Goal: Transaction & Acquisition: Book appointment/travel/reservation

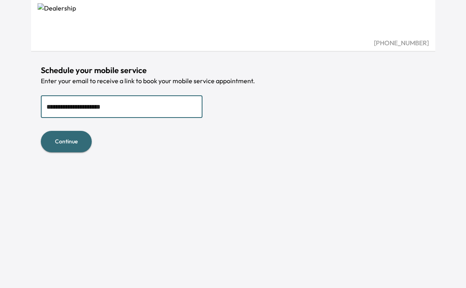
type input "**********"
click at [66, 141] on button "Continue" at bounding box center [66, 141] width 51 height 21
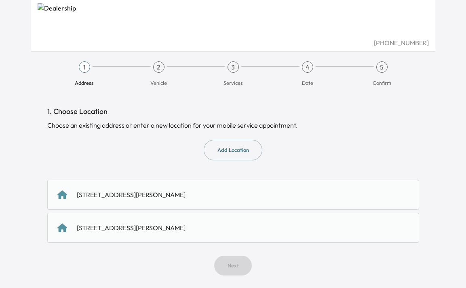
click at [232, 194] on div "[STREET_ADDRESS][PERSON_NAME]" at bounding box center [233, 195] width 352 height 10
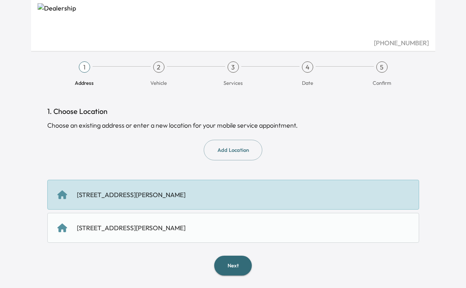
click at [234, 264] on button "Next" at bounding box center [233, 266] width 38 height 20
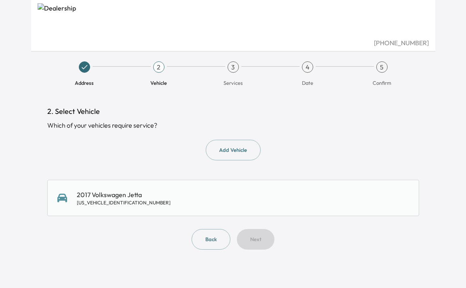
click at [251, 191] on div "2017 Volkswagen Jetta [US_VEHICLE_IDENTIFICATION_NUMBER]" at bounding box center [233, 198] width 352 height 16
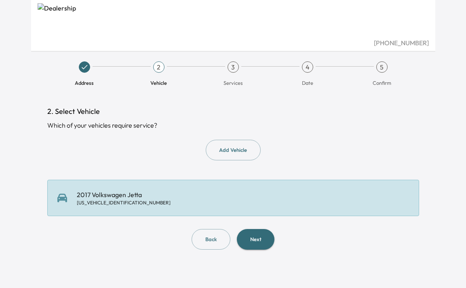
click at [262, 248] on button "Next" at bounding box center [256, 239] width 38 height 21
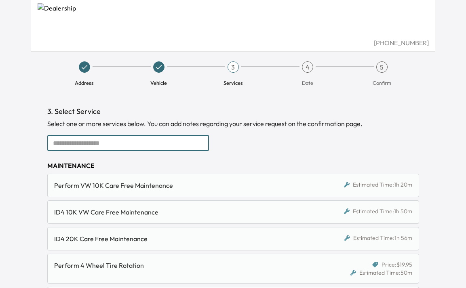
click at [174, 146] on input "text" at bounding box center [128, 143] width 162 height 16
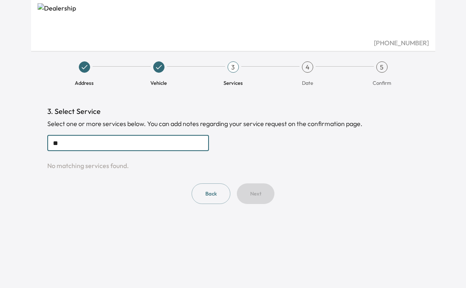
type input "*"
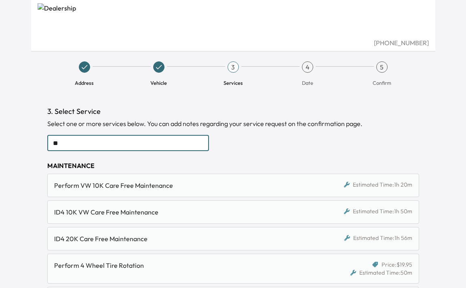
type input "*"
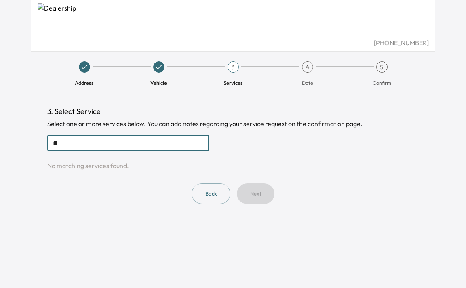
type input "*"
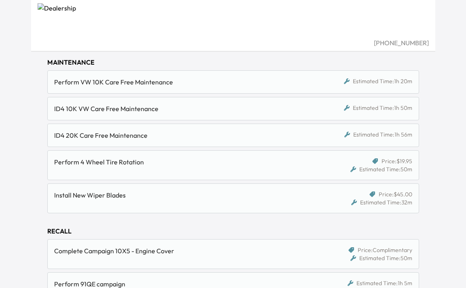
scroll to position [106, 0]
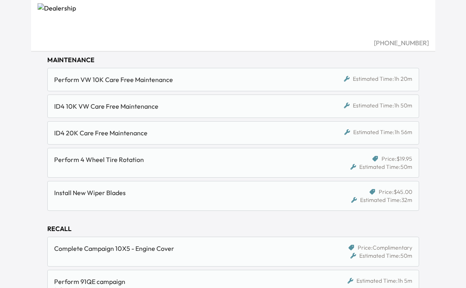
click at [244, 85] on div "Perform VW 10K Care Free Maintenance Estimated Time: 1h 20m" at bounding box center [233, 79] width 372 height 23
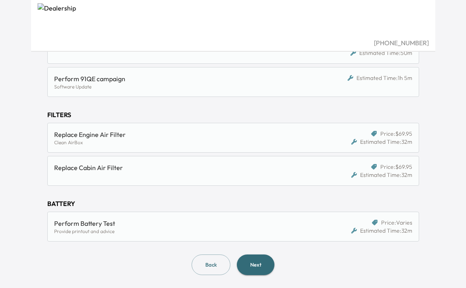
scroll to position [308, 0]
click at [265, 260] on button "Next" at bounding box center [256, 265] width 38 height 21
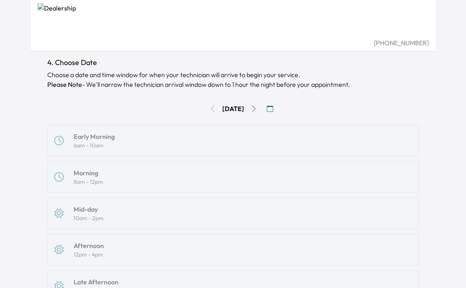
scroll to position [43, 0]
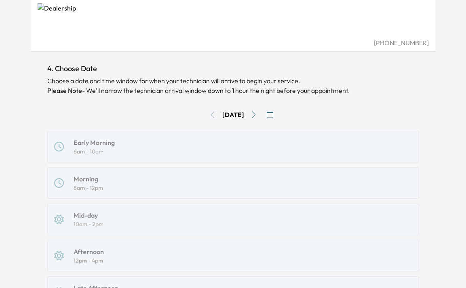
click at [255, 116] on icon "Go to next day" at bounding box center [254, 115] width 6 height 6
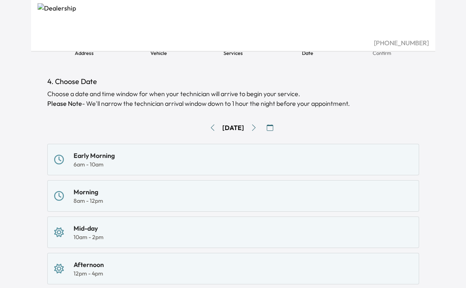
click at [220, 148] on div "Early Morning 6am - 10am" at bounding box center [233, 160] width 372 height 32
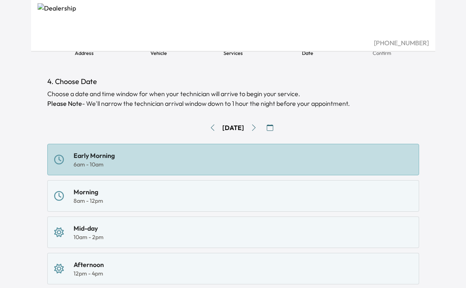
click at [262, 185] on div "Morning 8am - 12pm" at bounding box center [233, 196] width 372 height 32
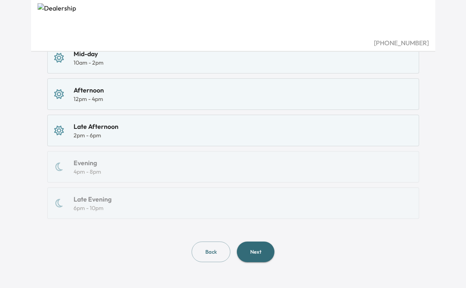
scroll to position [204, 0]
click at [260, 250] on button "Next" at bounding box center [256, 252] width 38 height 21
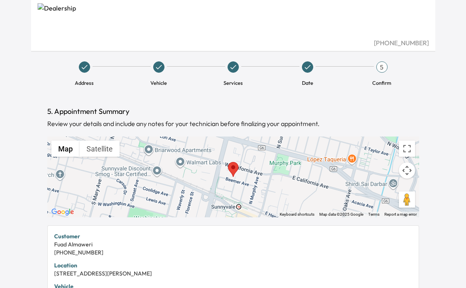
click at [234, 68] on icon at bounding box center [233, 67] width 8 height 8
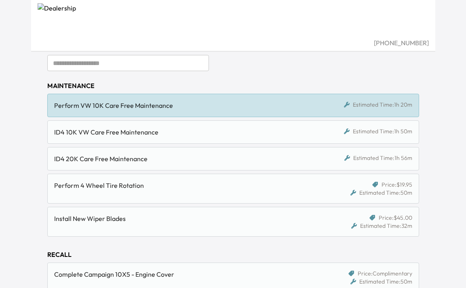
scroll to position [78, 0]
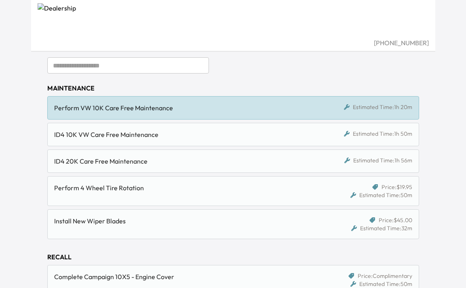
click at [369, 104] on div "Estimated Time: 1h 20m" at bounding box center [378, 107] width 68 height 8
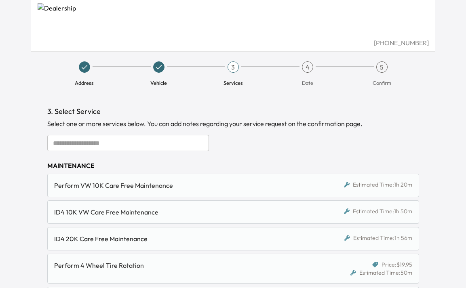
scroll to position [0, 0]
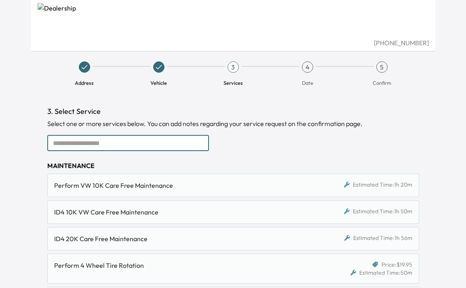
click at [115, 142] on input "text" at bounding box center [128, 143] width 162 height 16
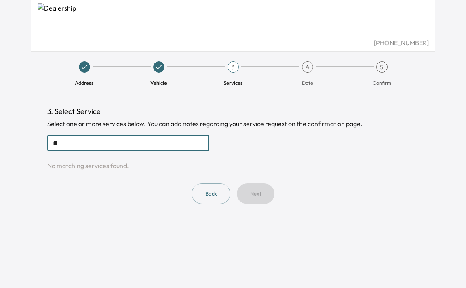
type input "*"
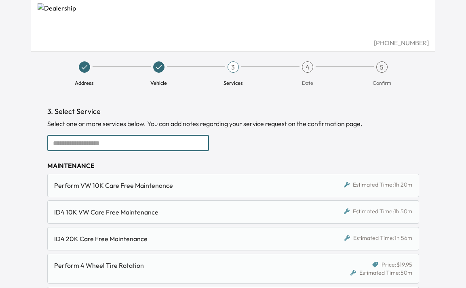
type input "*"
click at [120, 24] on img at bounding box center [233, 20] width 391 height 35
